Goal: Information Seeking & Learning: Learn about a topic

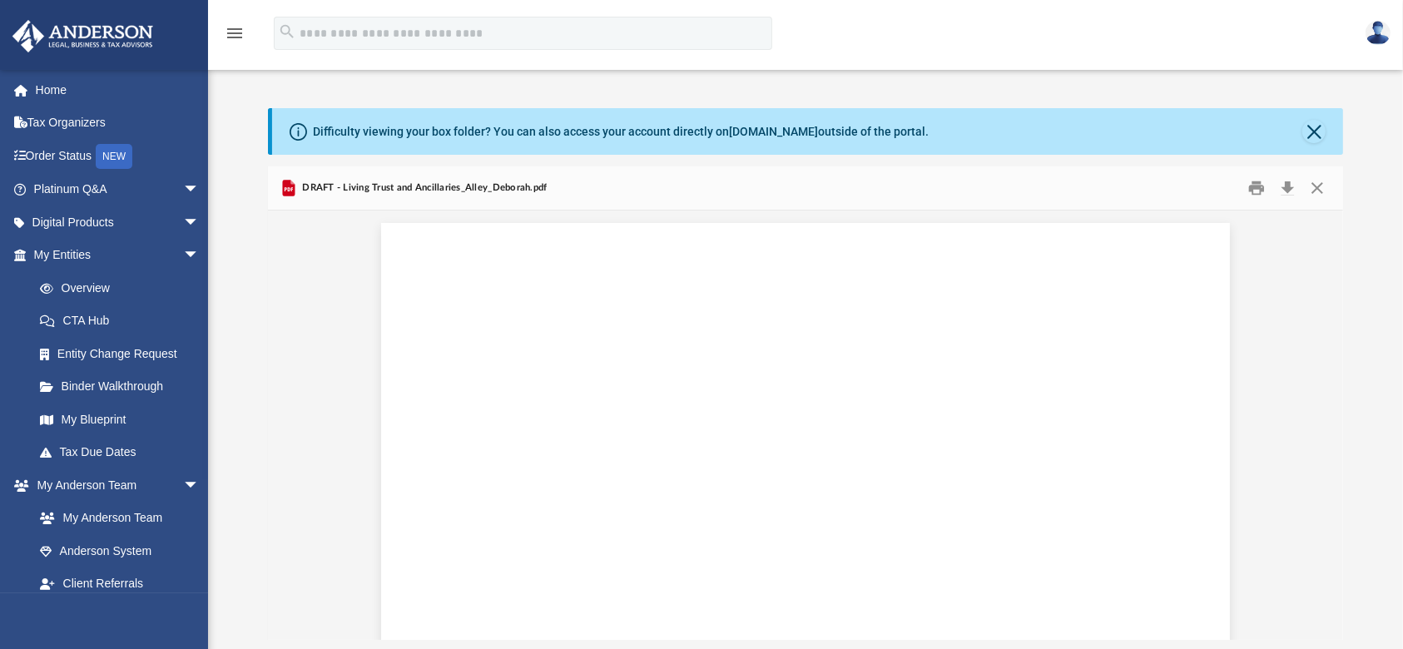
scroll to position [75772, 0]
click at [116, 382] on link "Binder Walkthrough" at bounding box center [123, 386] width 201 height 33
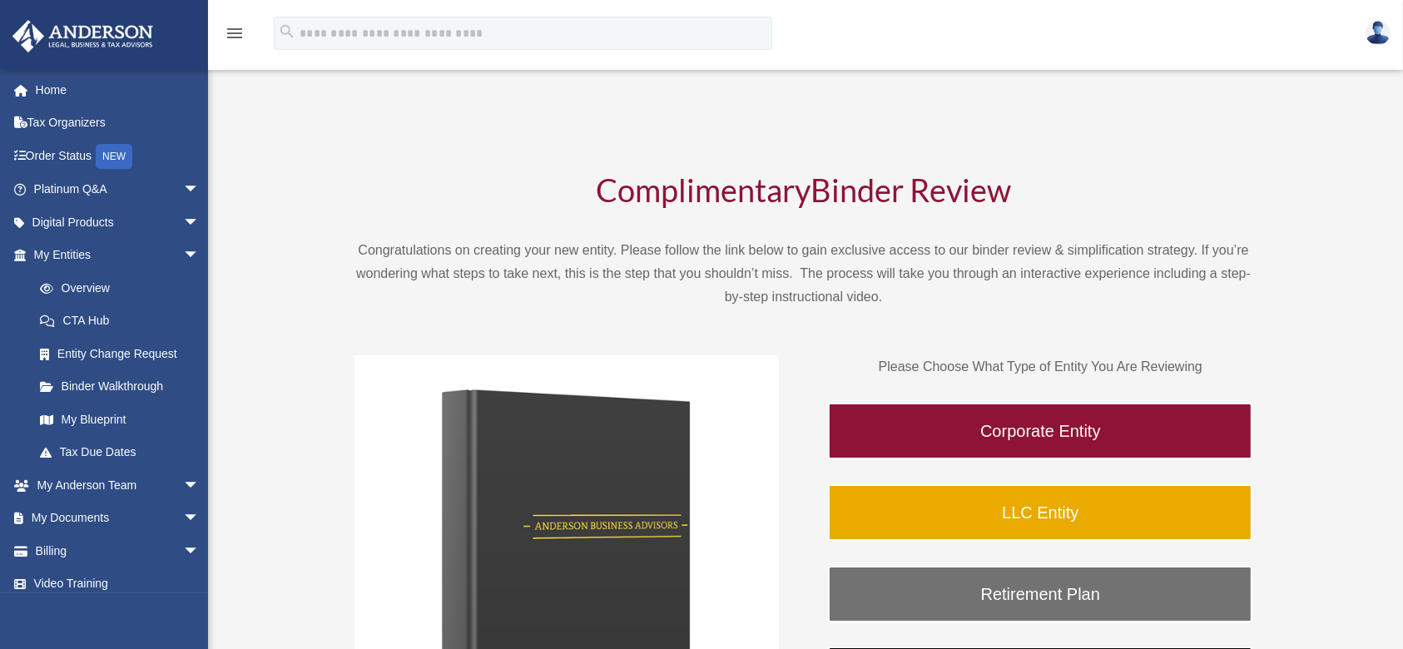
scroll to position [333, 0]
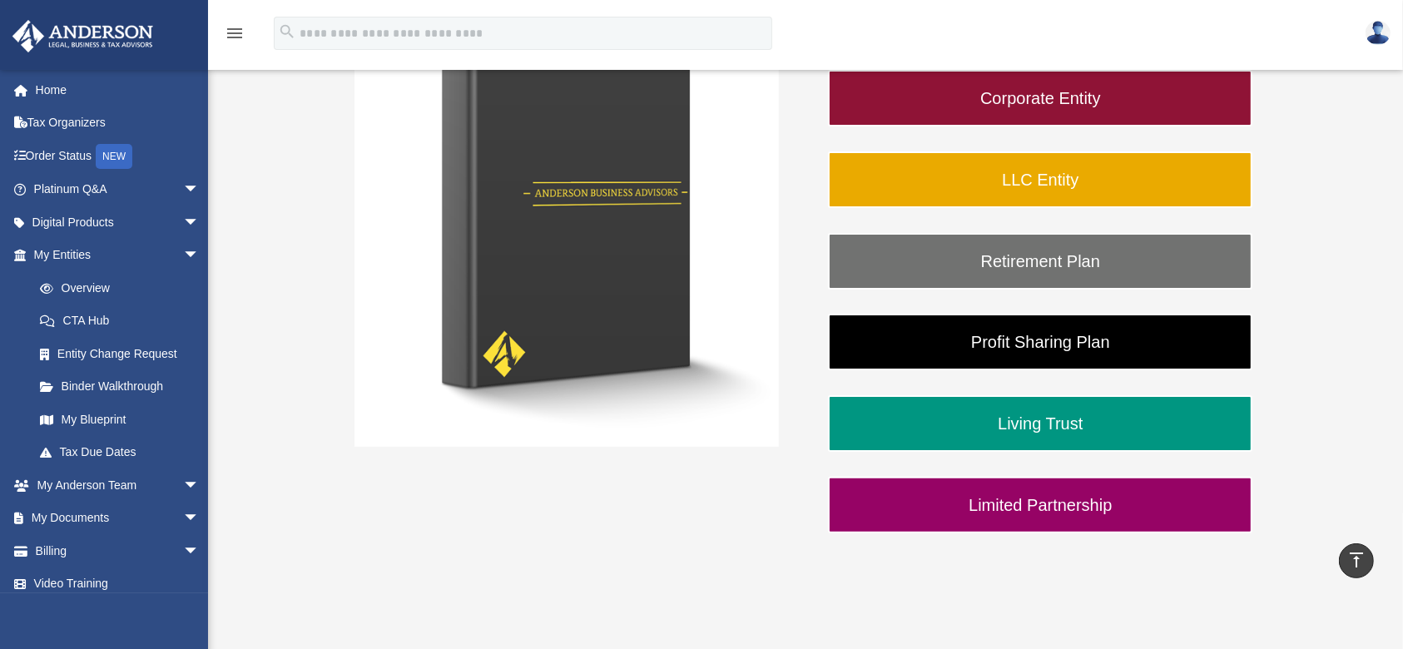
click at [1056, 402] on link "Living Trust" at bounding box center [1040, 423] width 424 height 57
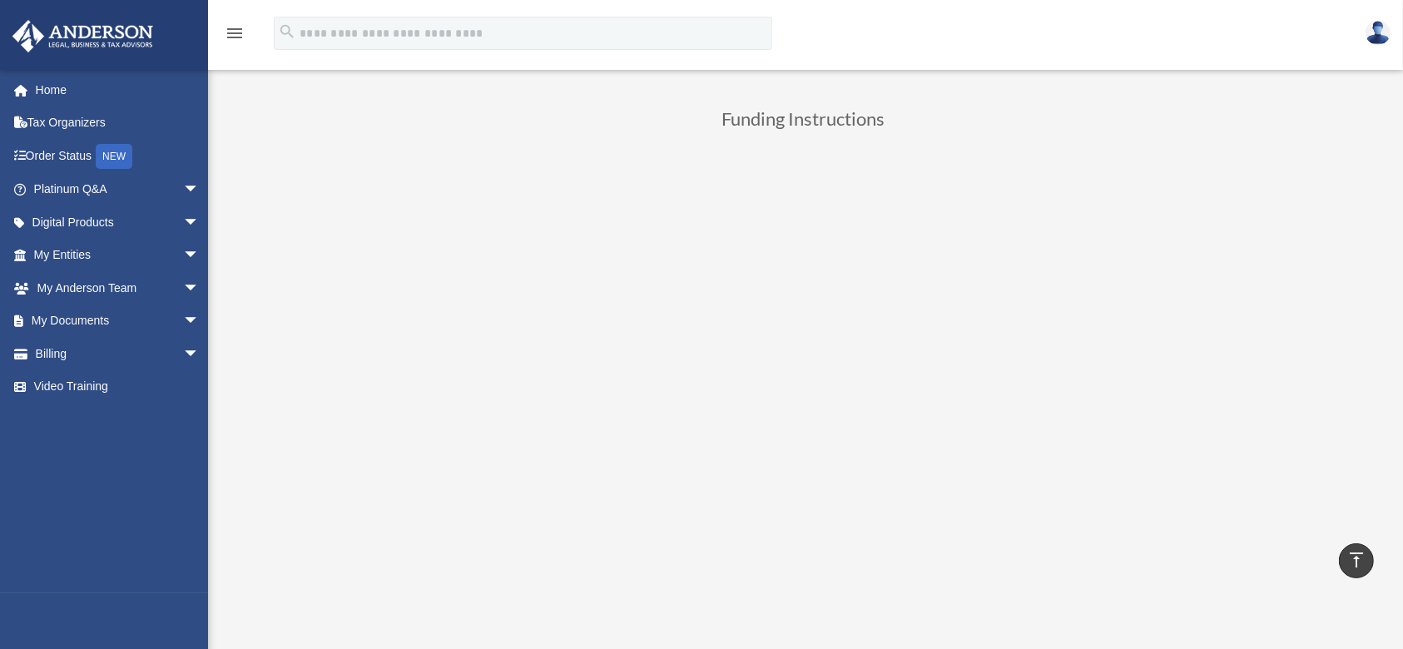
scroll to position [666, 0]
